Goal: Information Seeking & Learning: Learn about a topic

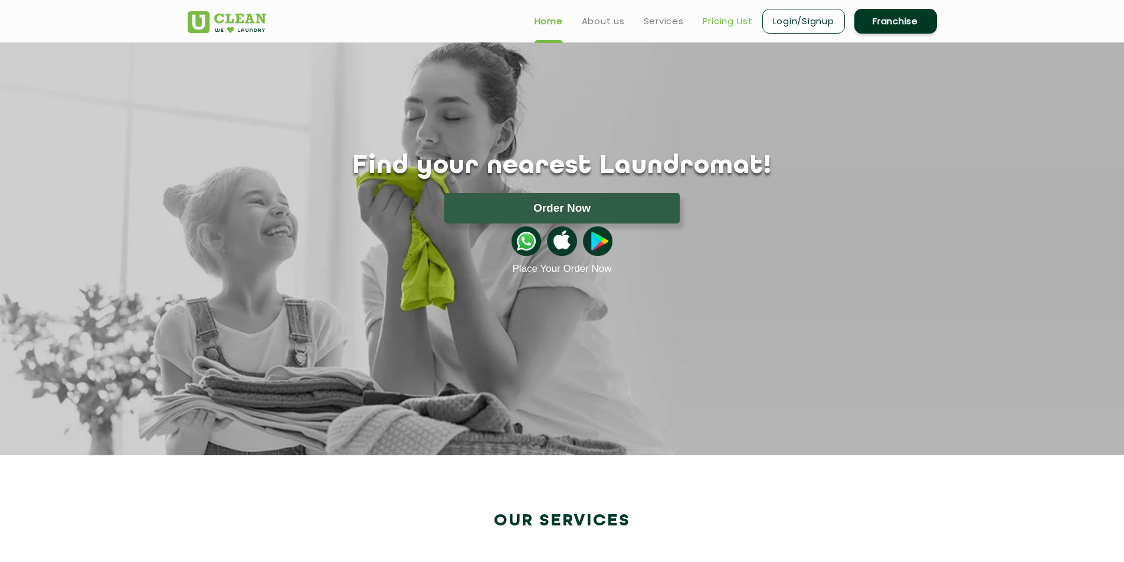
scroll to position [59, 0]
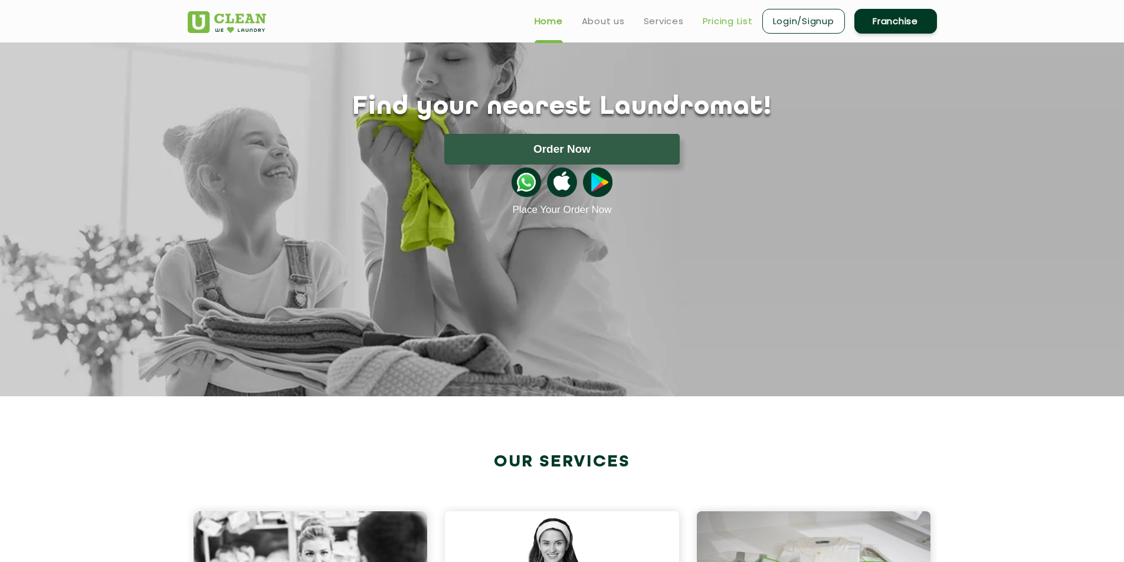
click at [722, 23] on link "Pricing List" at bounding box center [728, 21] width 50 height 14
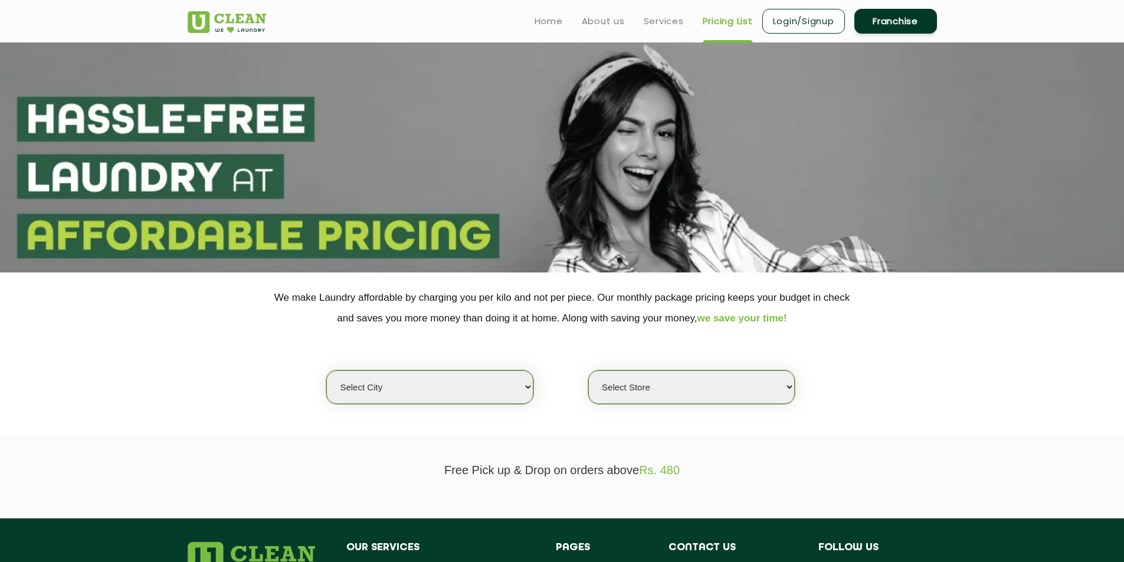
click at [372, 380] on select "Select city [GEOGRAPHIC_DATA] [GEOGRAPHIC_DATA] [GEOGRAPHIC_DATA] [GEOGRAPHIC_D…" at bounding box center [429, 388] width 207 height 34
select select "133"
click at [326, 371] on select "Select city [GEOGRAPHIC_DATA] [GEOGRAPHIC_DATA] [GEOGRAPHIC_DATA] [GEOGRAPHIC_D…" at bounding box center [429, 388] width 207 height 34
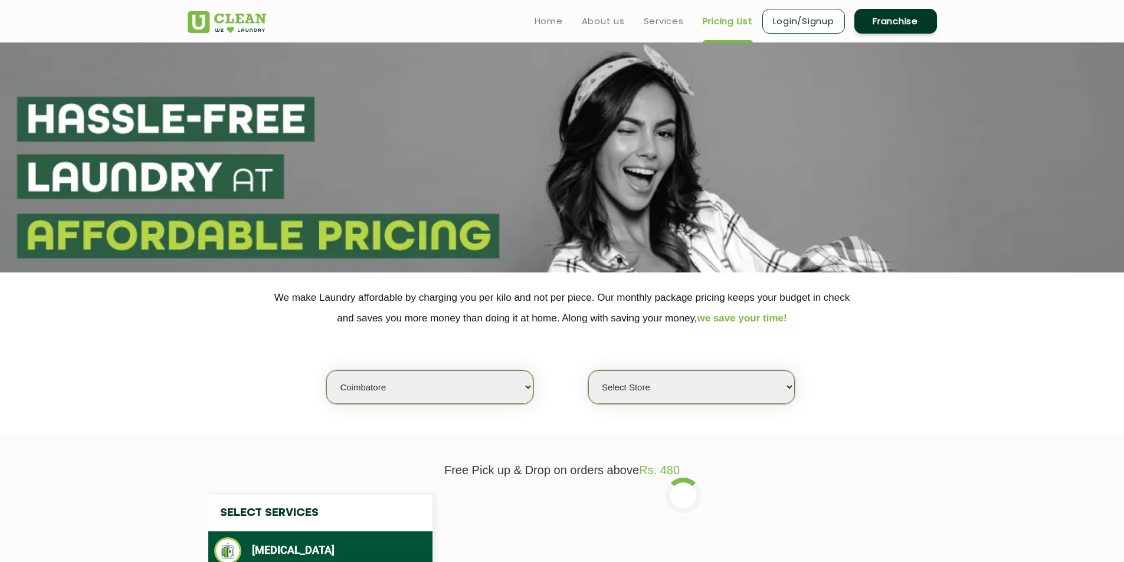
click at [679, 387] on select "Select Store [GEOGRAPHIC_DATA]" at bounding box center [691, 388] width 207 height 34
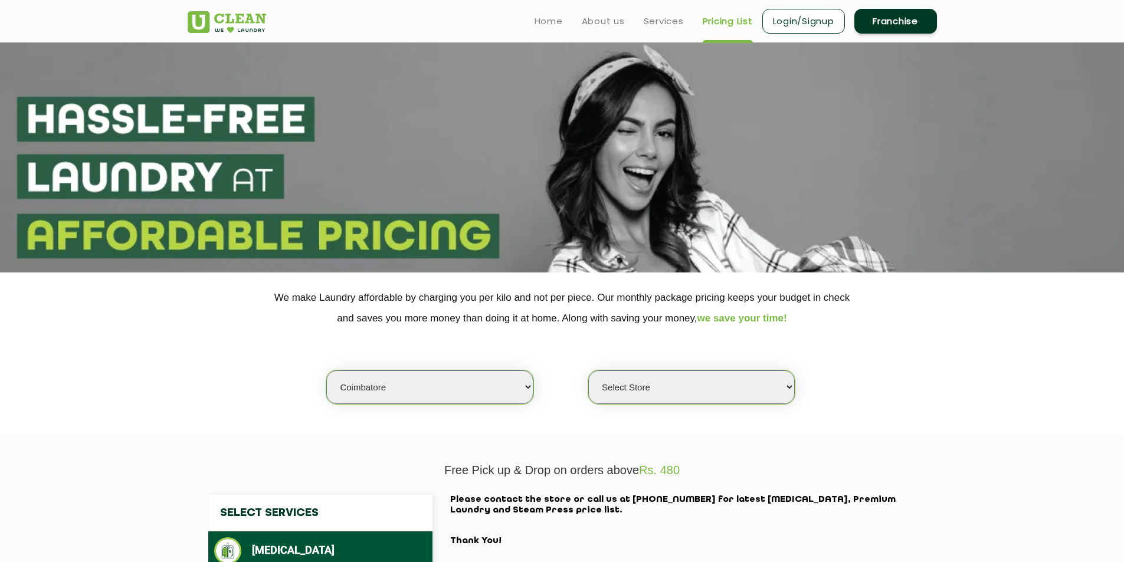
select select "373"
click at [588, 371] on select "Select Store [GEOGRAPHIC_DATA]" at bounding box center [691, 388] width 207 height 34
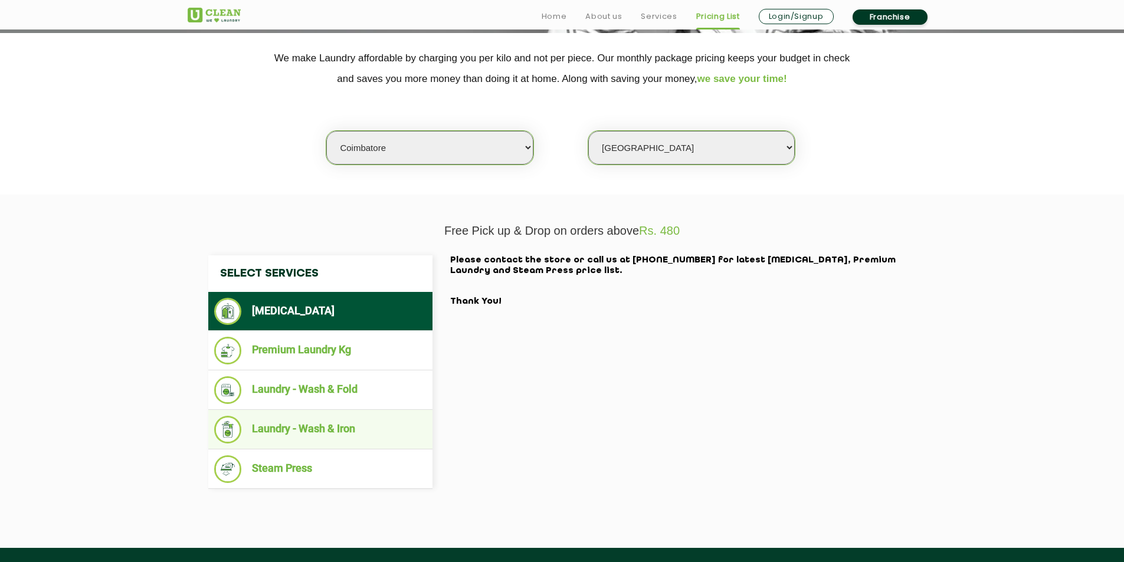
scroll to position [413, 0]
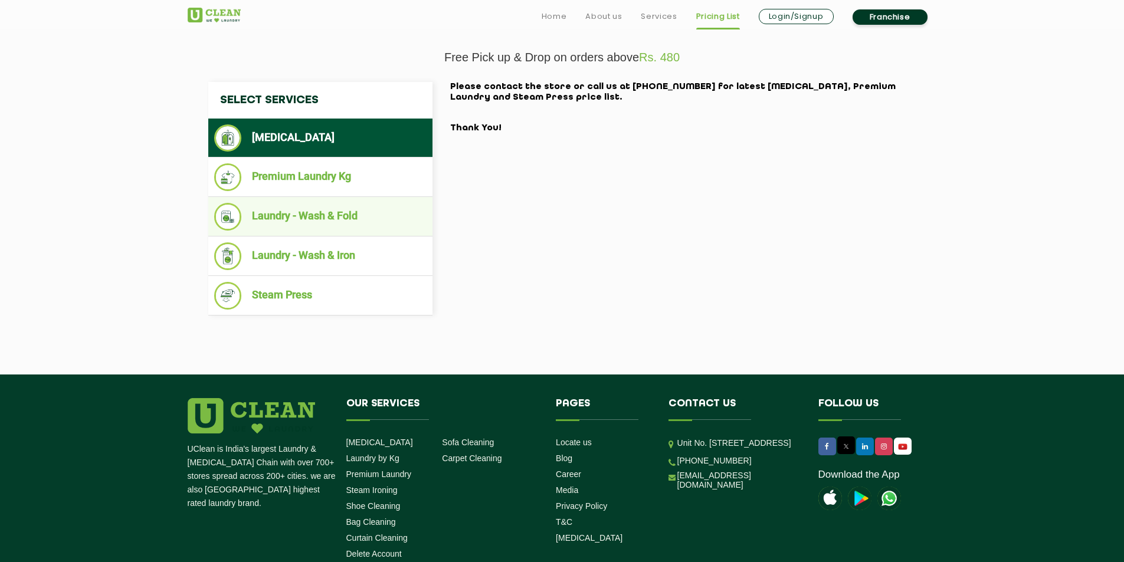
click at [371, 216] on li "Laundry - Wash & Fold" at bounding box center [320, 217] width 212 height 28
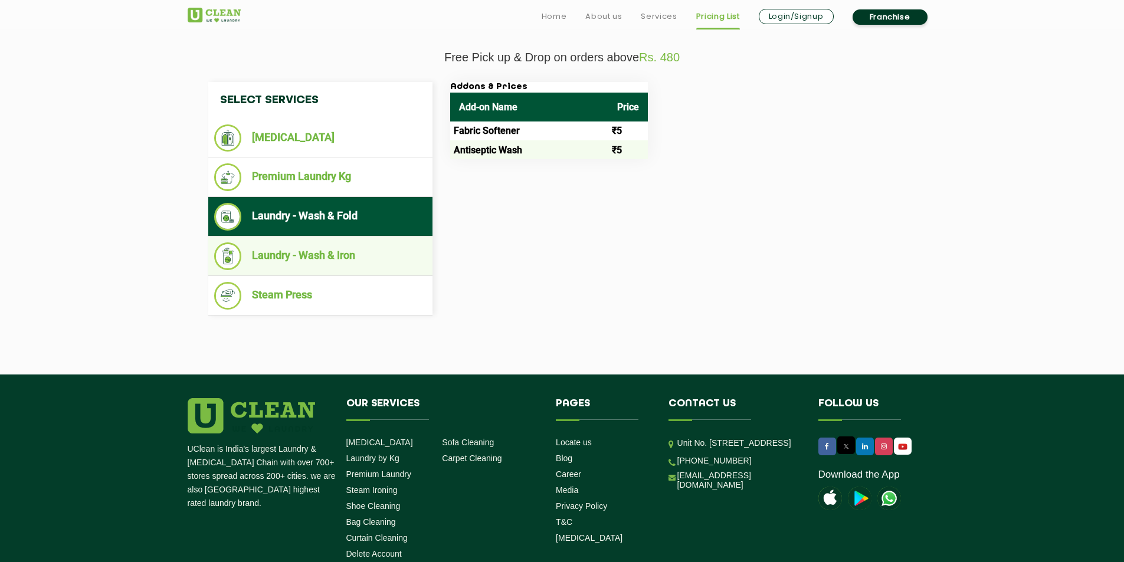
click at [354, 240] on ul "Laundry - Wash & Iron" at bounding box center [320, 257] width 224 height 40
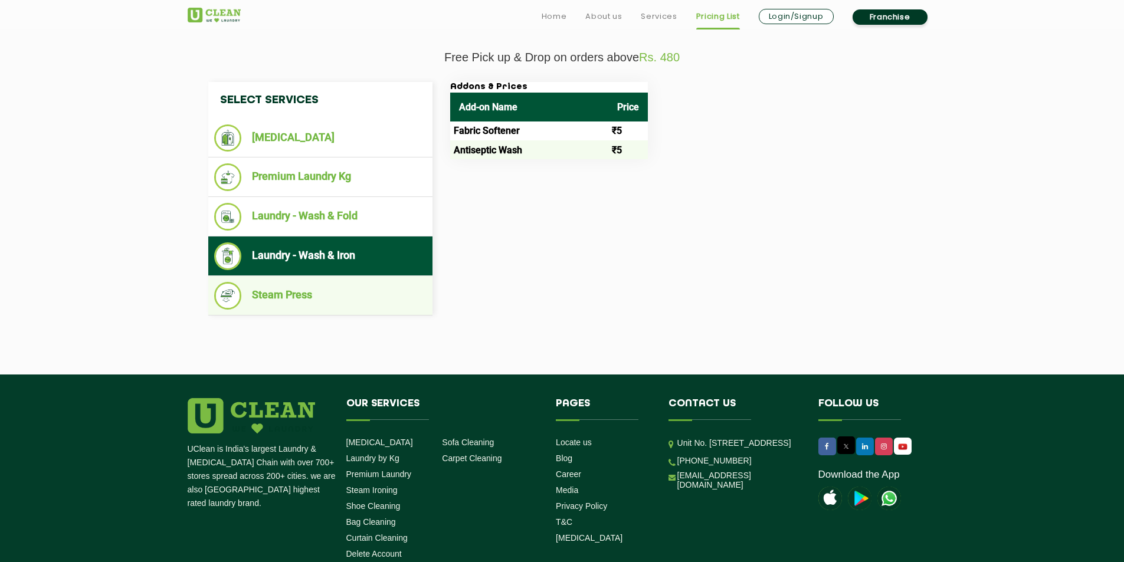
click at [350, 281] on ul "Steam Press" at bounding box center [320, 296] width 224 height 40
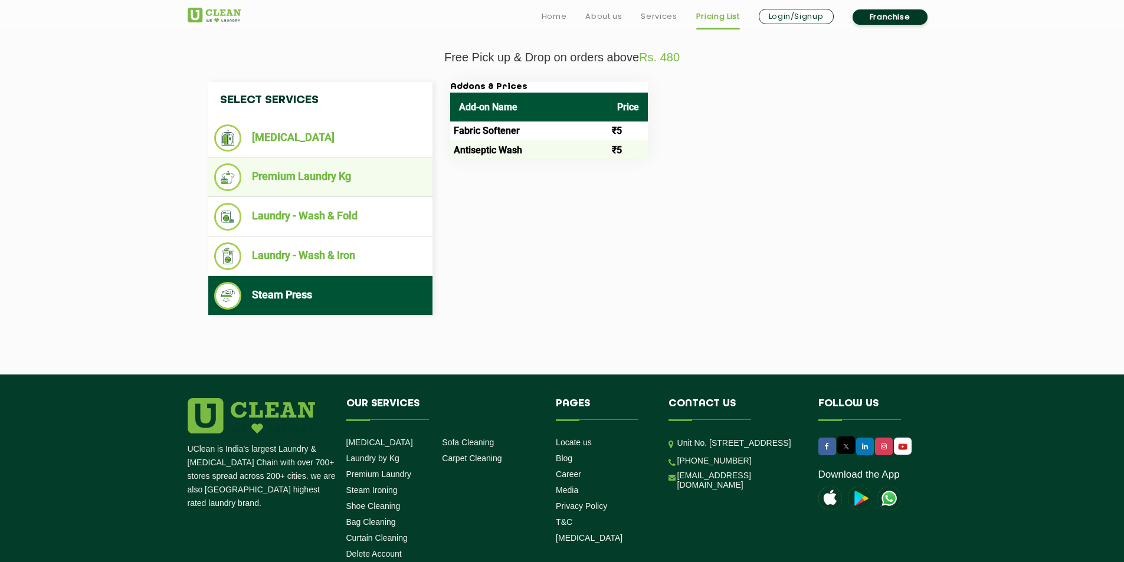
click at [345, 189] on li "Premium Laundry Kg" at bounding box center [320, 177] width 212 height 28
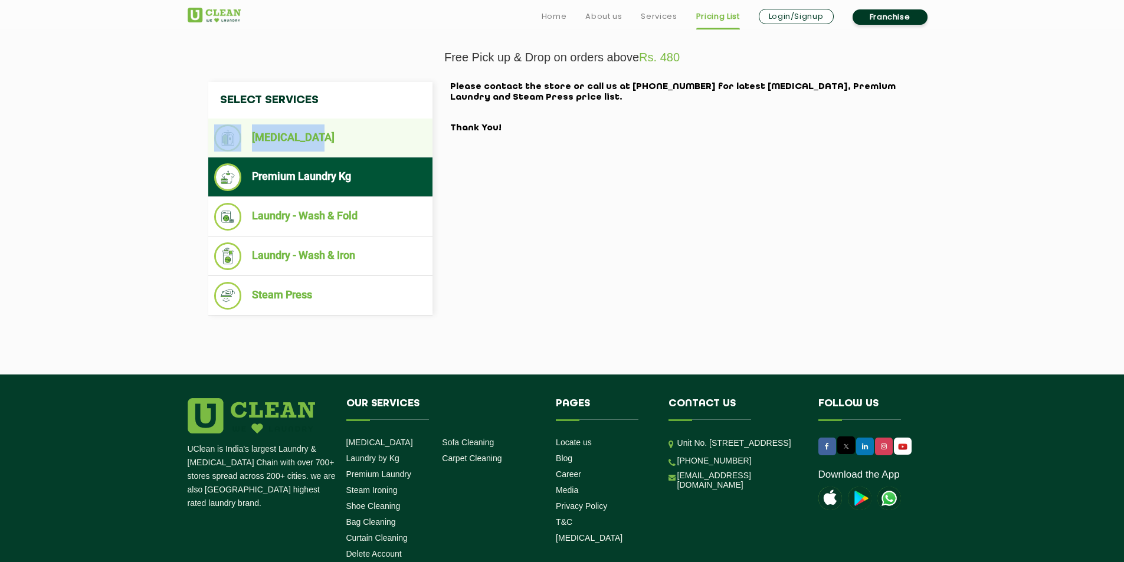
click at [327, 120] on nav "Select Services [MEDICAL_DATA] Premium Laundry Kg Laundry - Wash & Fold Laundry…" at bounding box center [320, 199] width 224 height 234
click at [322, 136] on li "[MEDICAL_DATA]" at bounding box center [320, 138] width 212 height 27
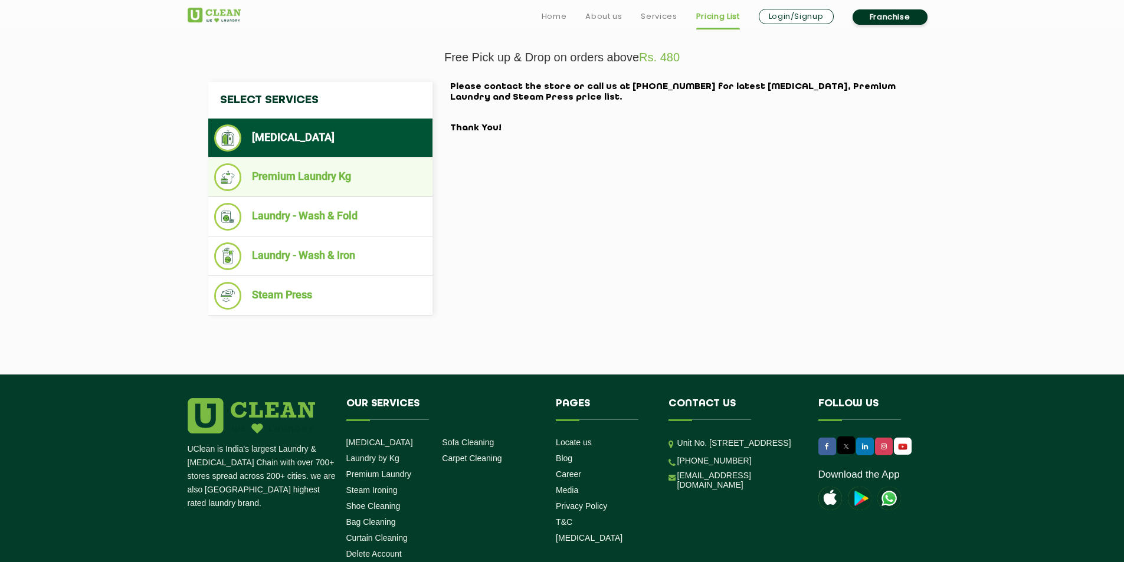
click at [323, 182] on li "Premium Laundry Kg" at bounding box center [320, 177] width 212 height 28
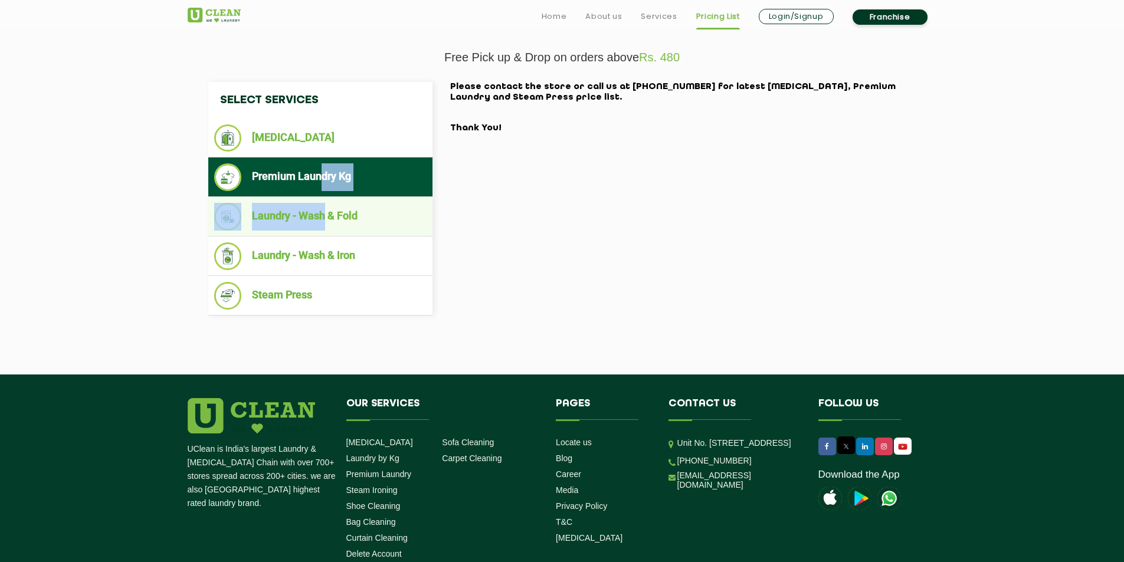
click at [323, 198] on nav "Select Services [MEDICAL_DATA] Premium Laundry Kg Laundry - Wash & Fold Laundry…" at bounding box center [320, 199] width 224 height 234
click at [323, 225] on li "Laundry - Wash & Fold" at bounding box center [320, 217] width 212 height 28
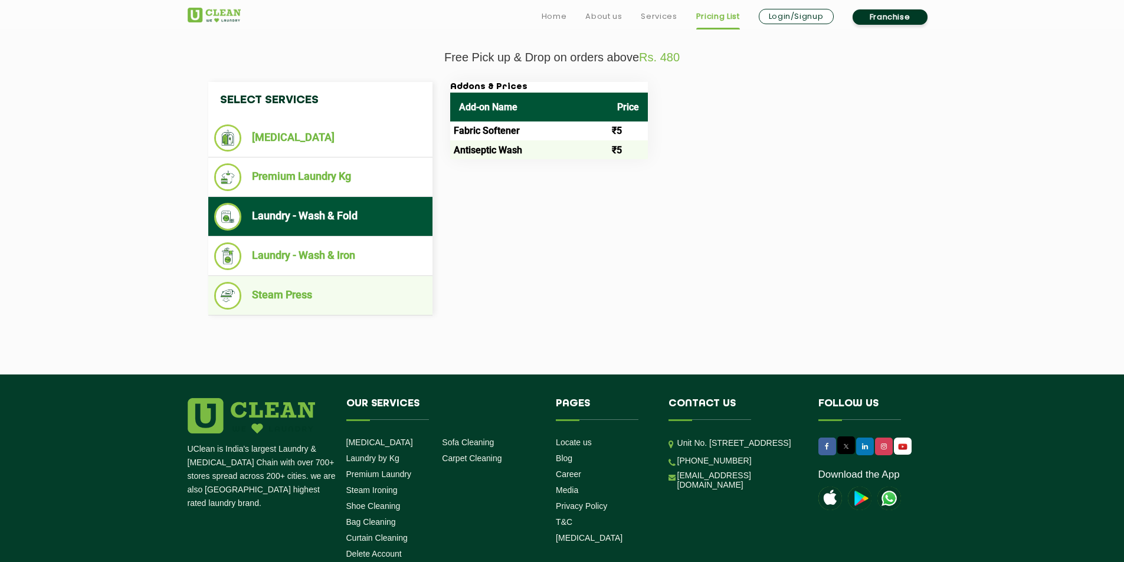
click at [328, 277] on ul "Steam Press" at bounding box center [320, 296] width 224 height 40
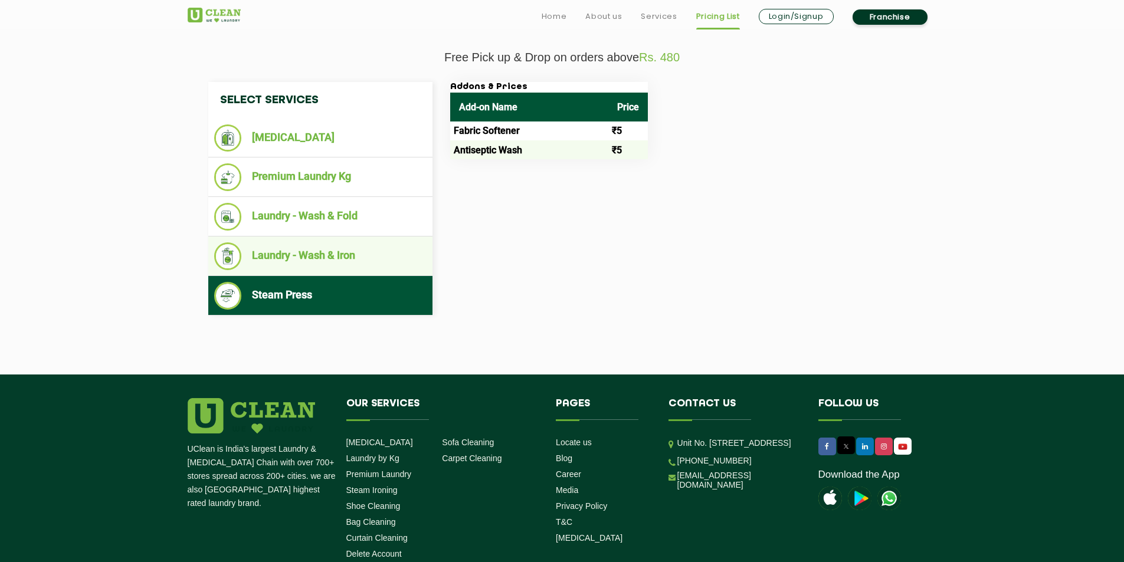
click at [334, 250] on li "Laundry - Wash & Iron" at bounding box center [320, 257] width 212 height 28
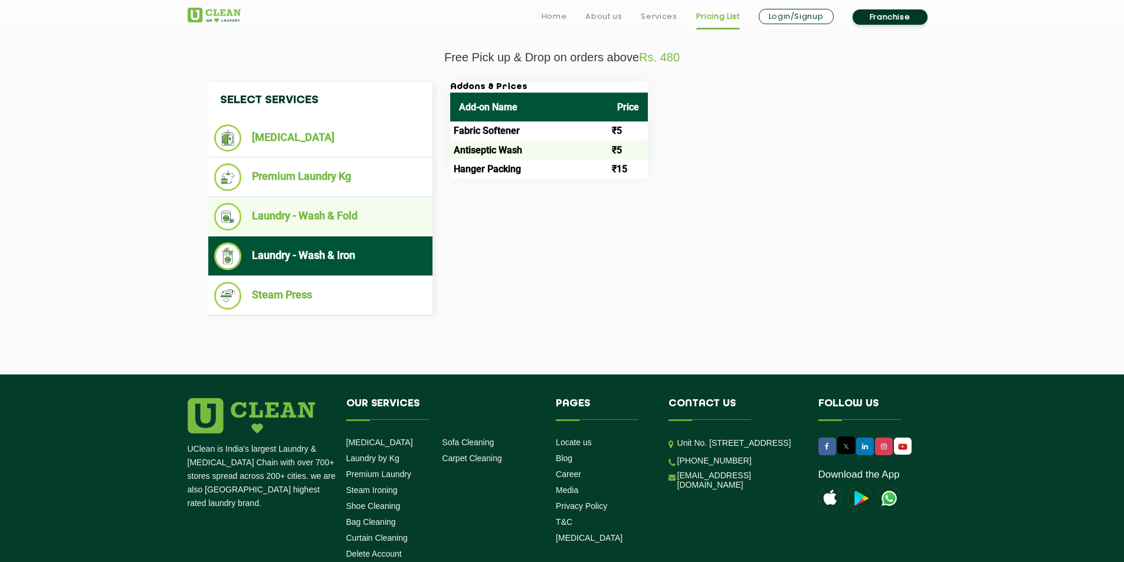
click at [322, 203] on li "Laundry - Wash & Fold" at bounding box center [320, 217] width 212 height 28
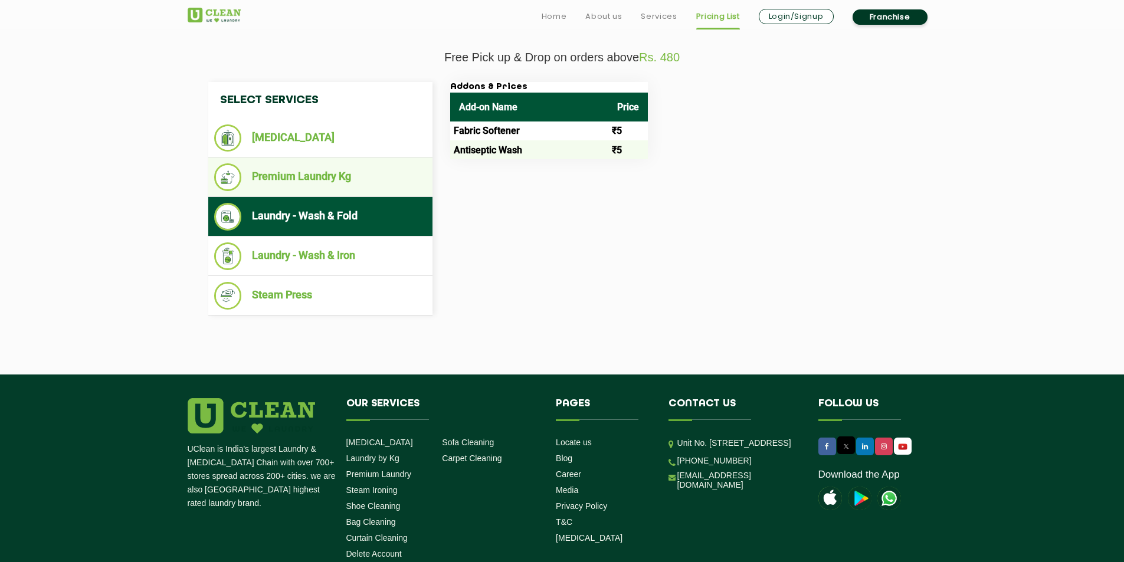
click at [323, 188] on li "Premium Laundry Kg" at bounding box center [320, 177] width 212 height 28
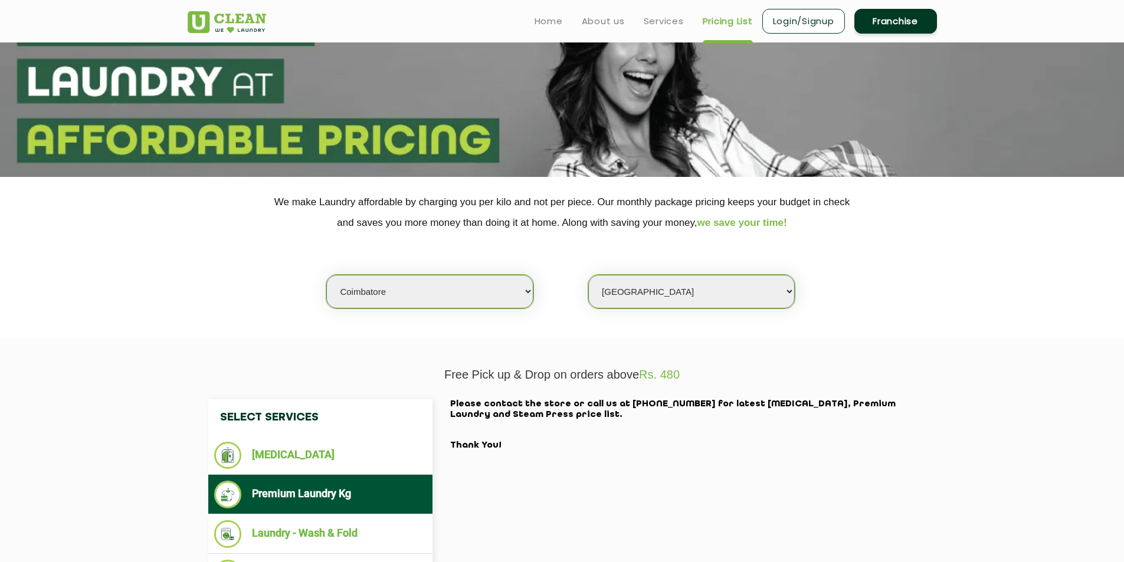
scroll to position [94, 0]
